Goal: Find specific page/section

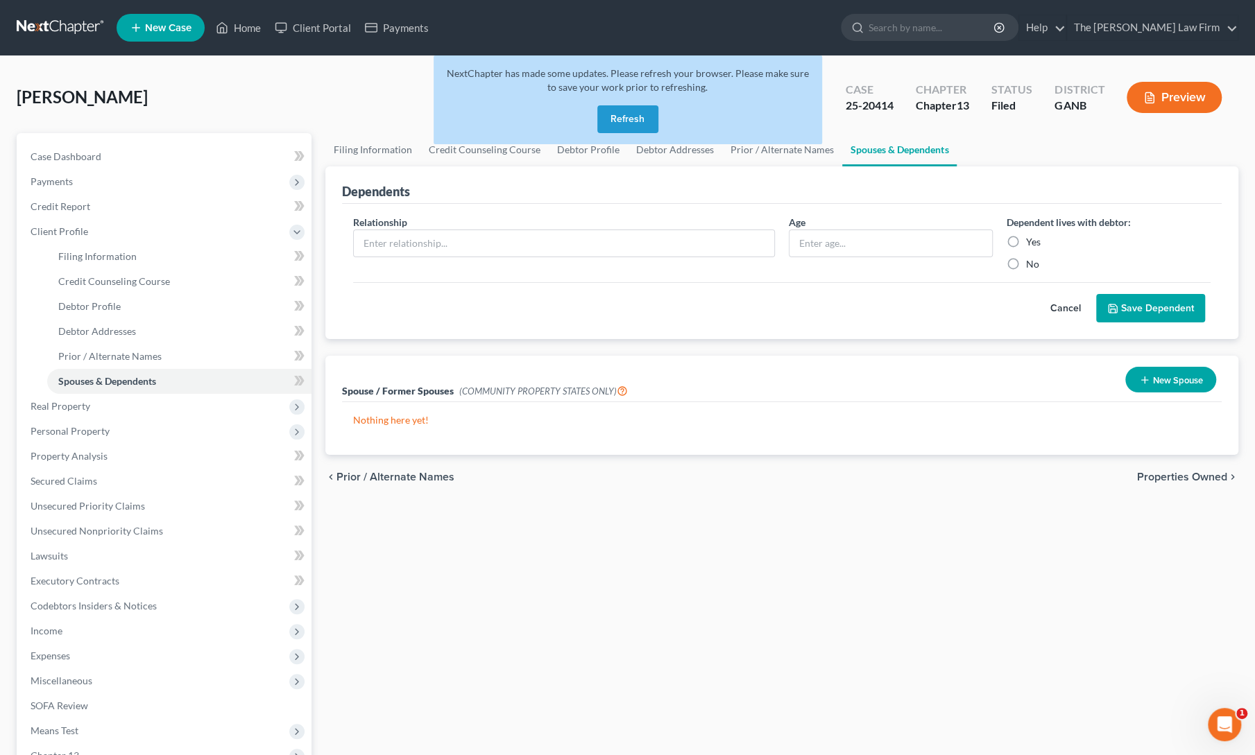
click at [644, 125] on button "Refresh" at bounding box center [627, 119] width 61 height 28
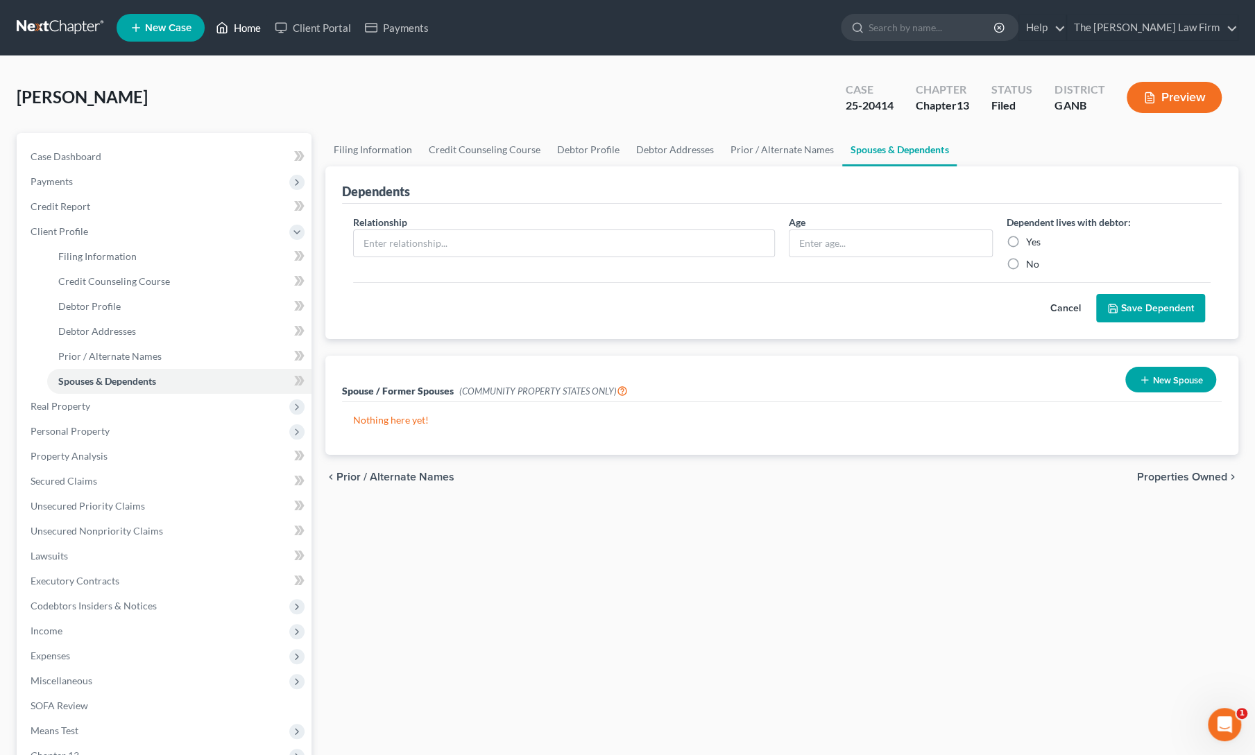
click at [243, 31] on link "Home" at bounding box center [238, 27] width 59 height 25
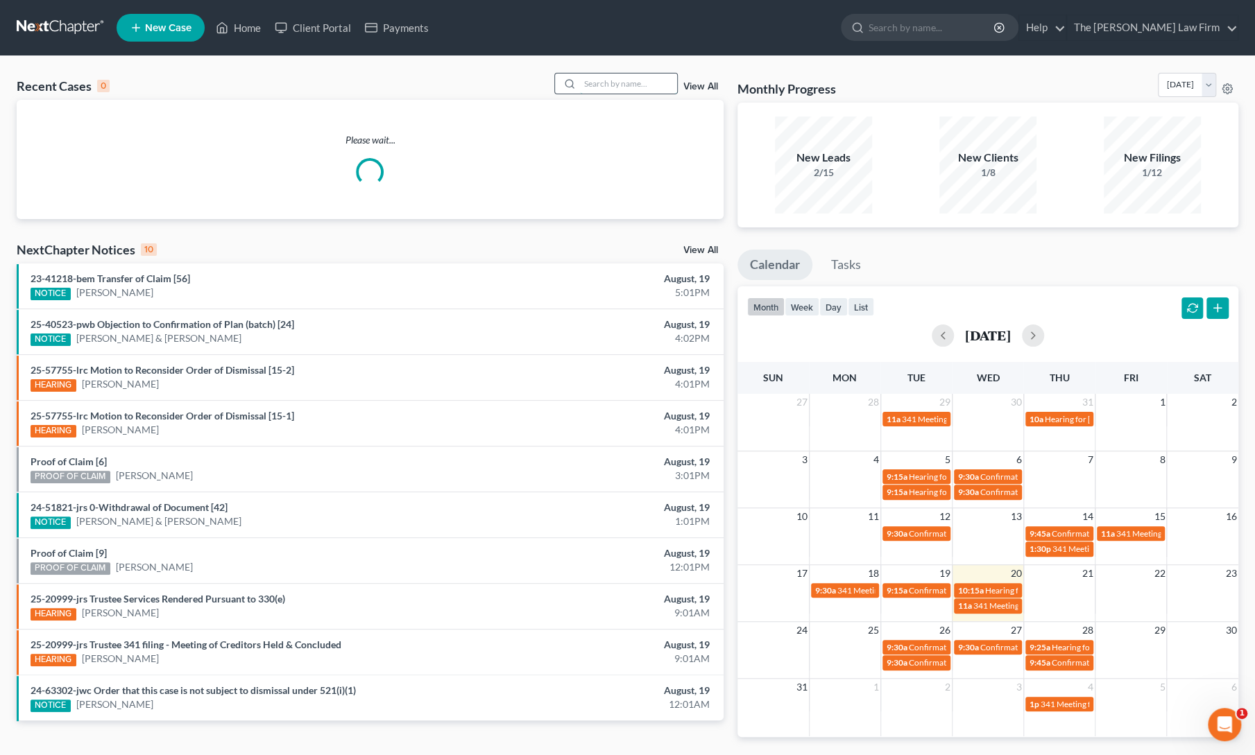
click at [622, 85] on input "search" at bounding box center [628, 84] width 97 height 20
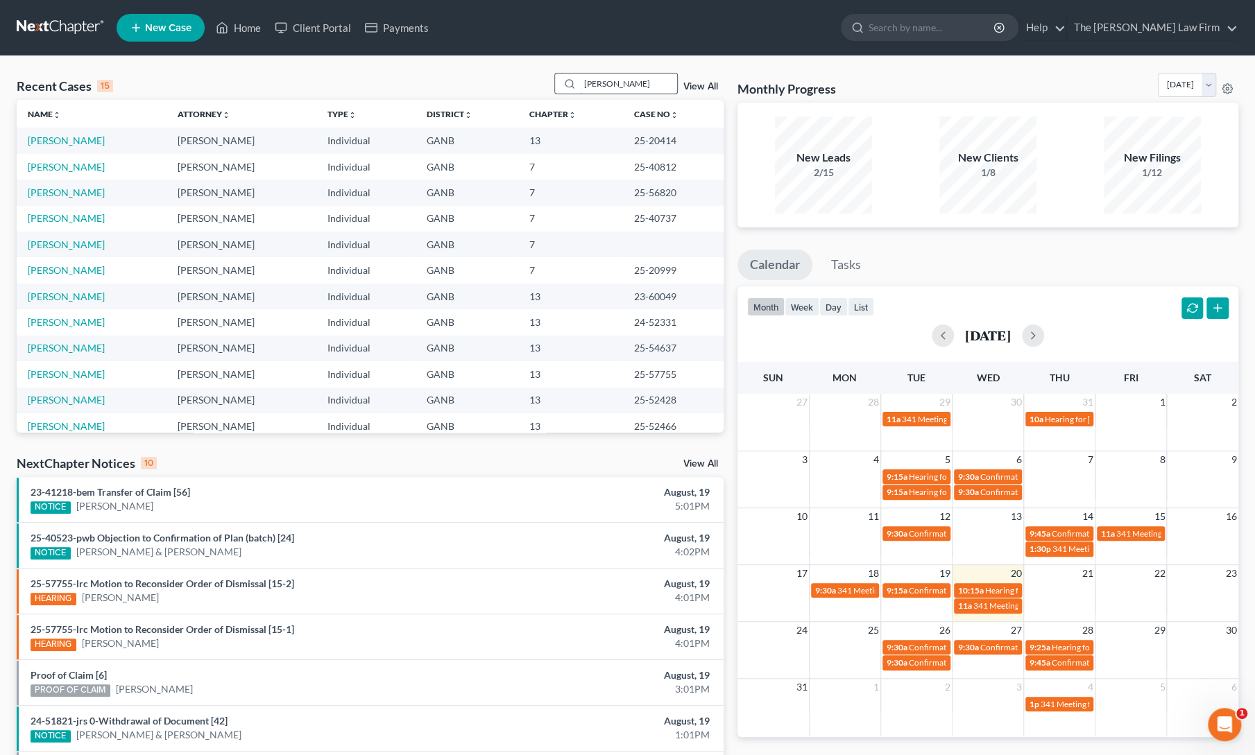
type input "[PERSON_NAME]"
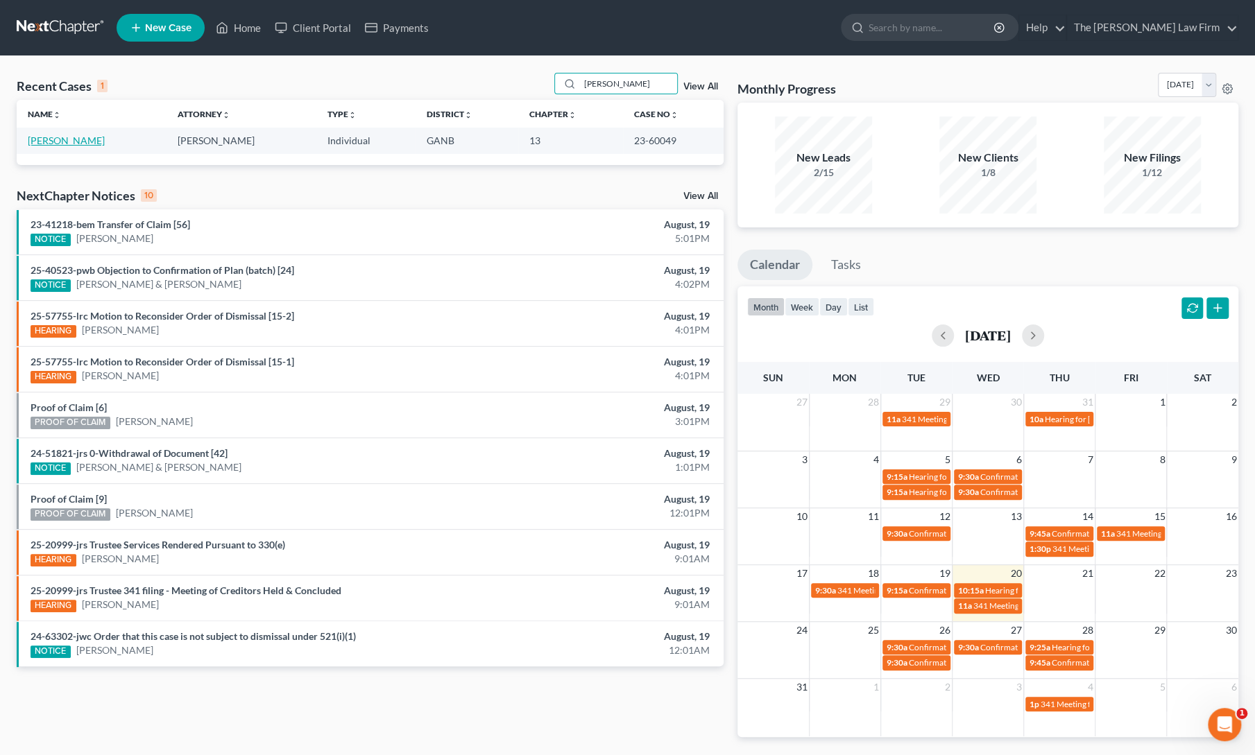
click at [55, 140] on link "[PERSON_NAME]" at bounding box center [66, 141] width 77 height 12
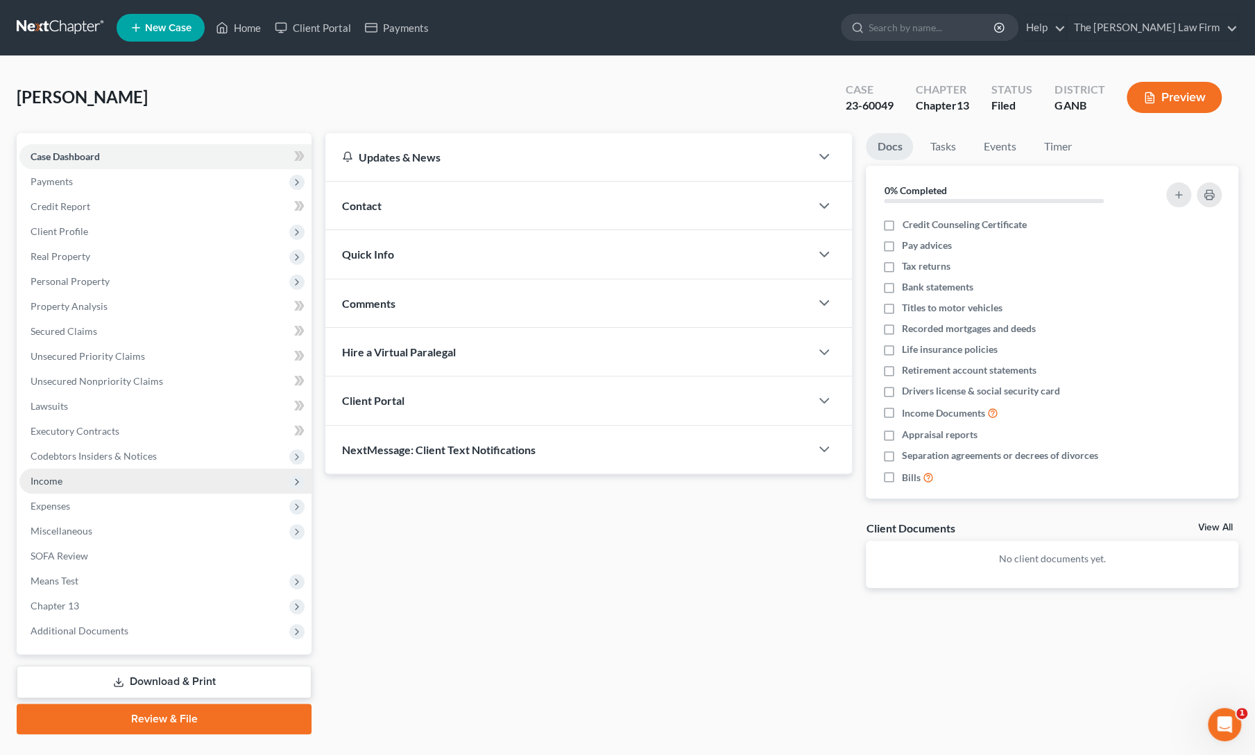
click at [55, 484] on span "Income" at bounding box center [47, 481] width 32 height 12
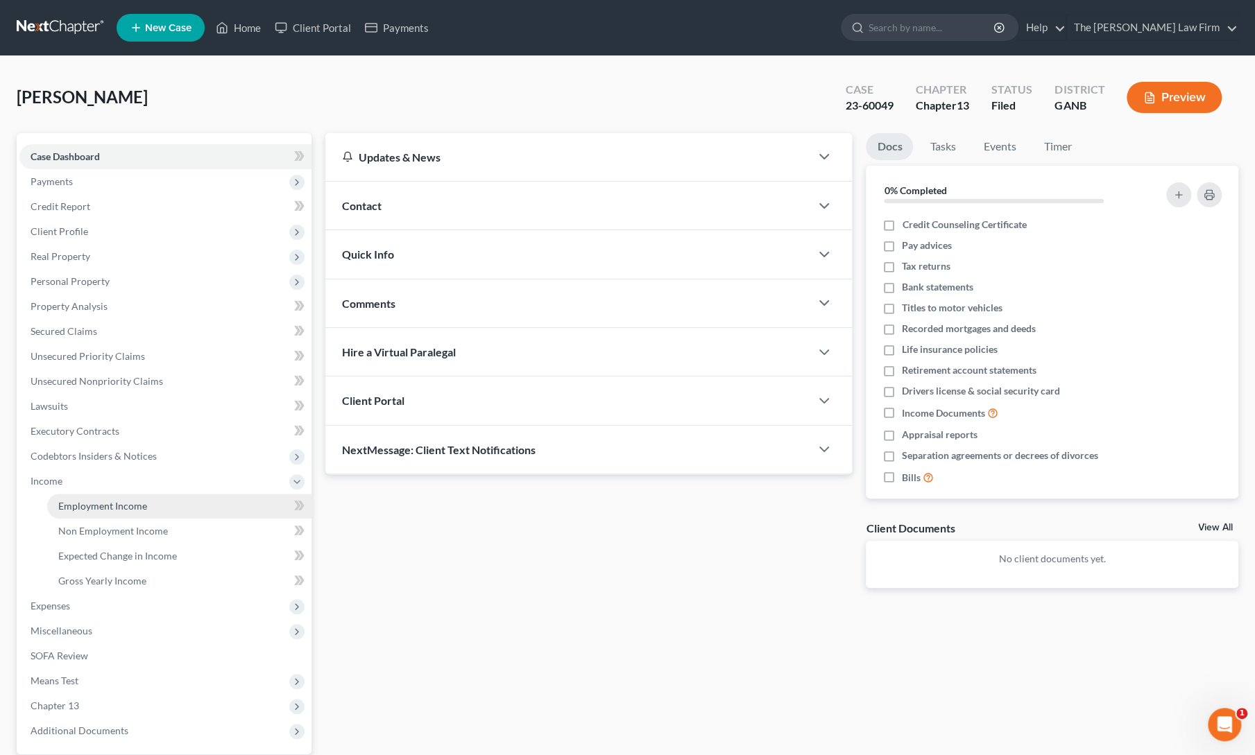
click at [79, 510] on span "Employment Income" at bounding box center [102, 506] width 89 height 12
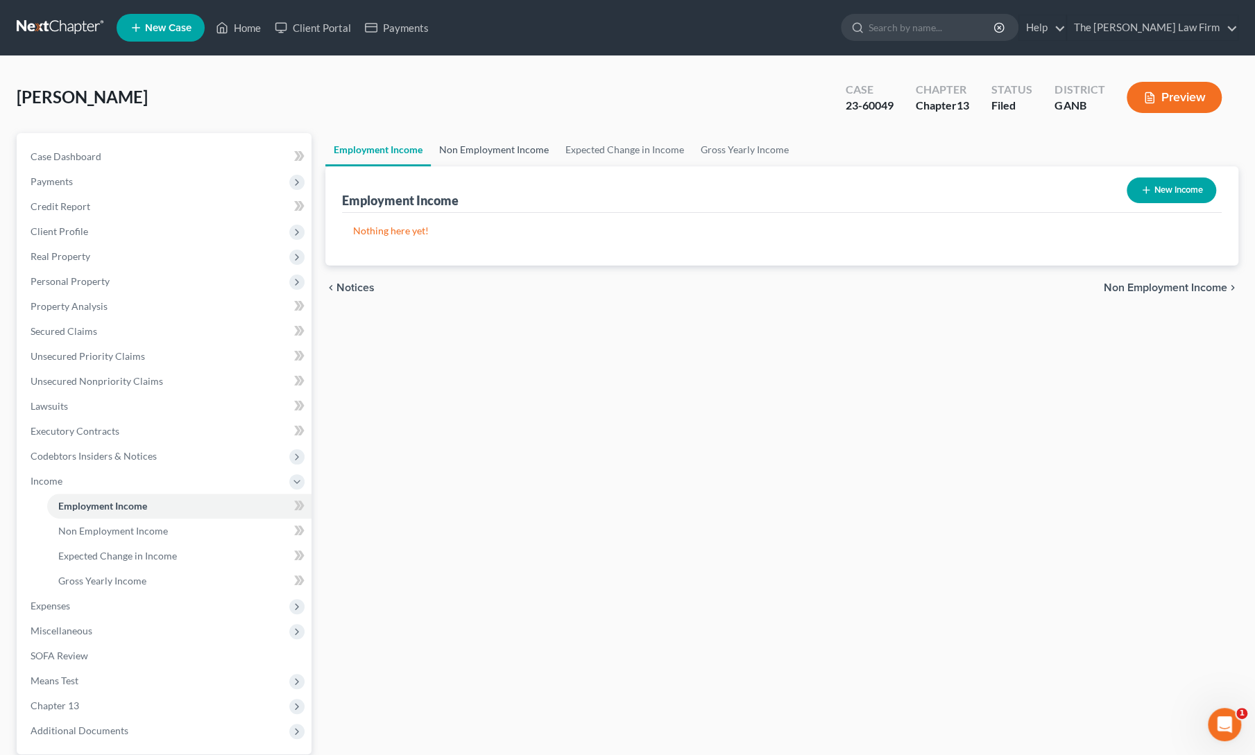
click at [459, 147] on link "Non Employment Income" at bounding box center [494, 149] width 126 height 33
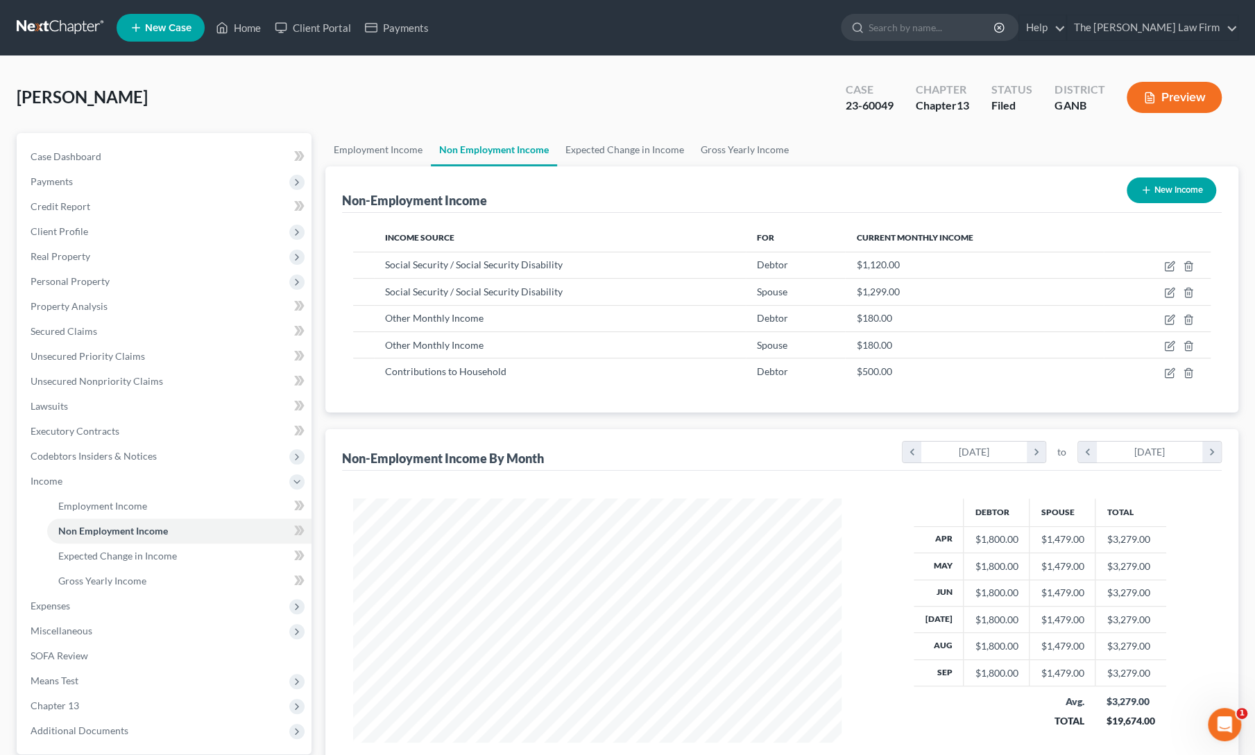
scroll to position [247, 516]
click at [56, 332] on span "Secured Claims" at bounding box center [64, 331] width 67 height 12
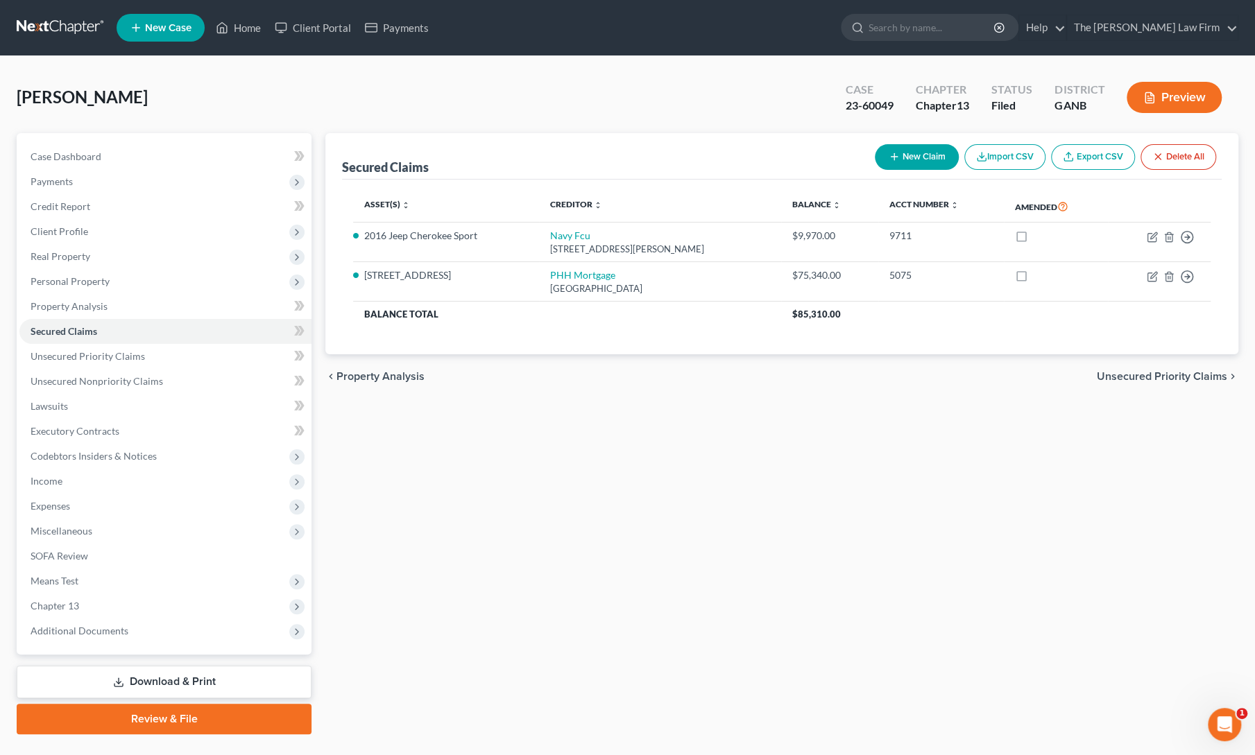
click at [596, 554] on div "Secured Claims New Claim Import CSV Export CSV Delete All Asset(s) expand_more …" at bounding box center [781, 433] width 927 height 601
click at [240, 31] on link "Home" at bounding box center [238, 27] width 59 height 25
